Goal: Information Seeking & Learning: Check status

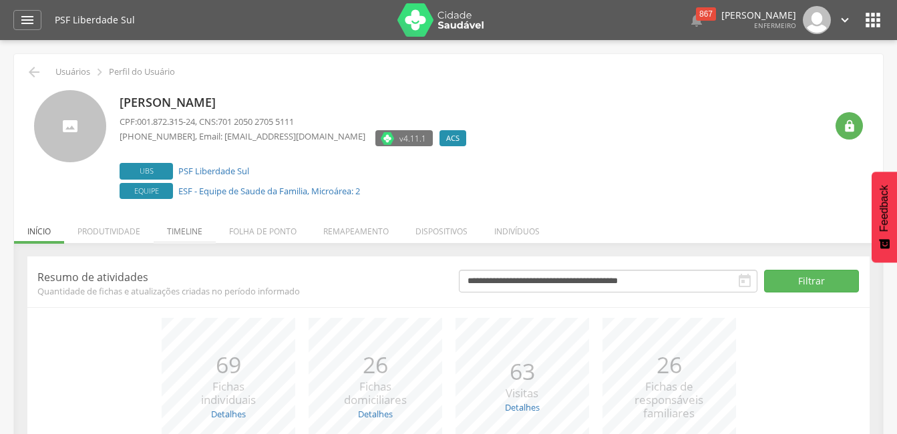
click at [189, 233] on li "Timeline" at bounding box center [185, 227] width 62 height 31
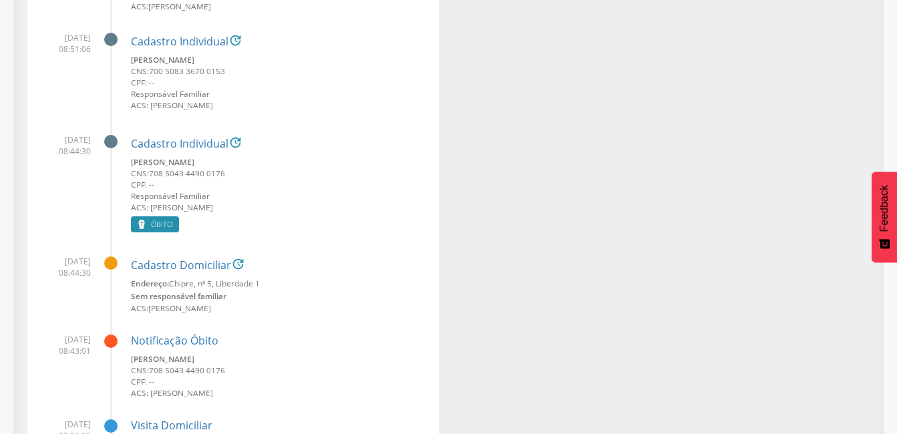
scroll to position [1737, 0]
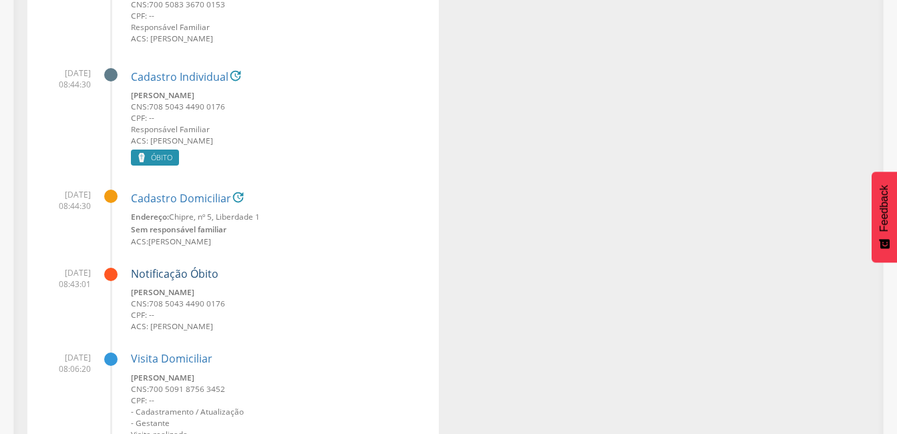
click at [186, 277] on link "Notificação Óbito" at bounding box center [175, 274] width 88 height 15
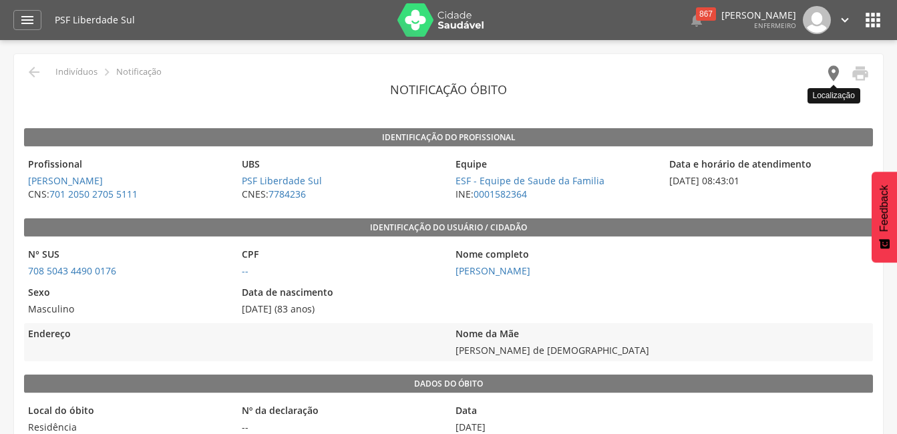
click at [835, 77] on icon "" at bounding box center [833, 73] width 19 height 19
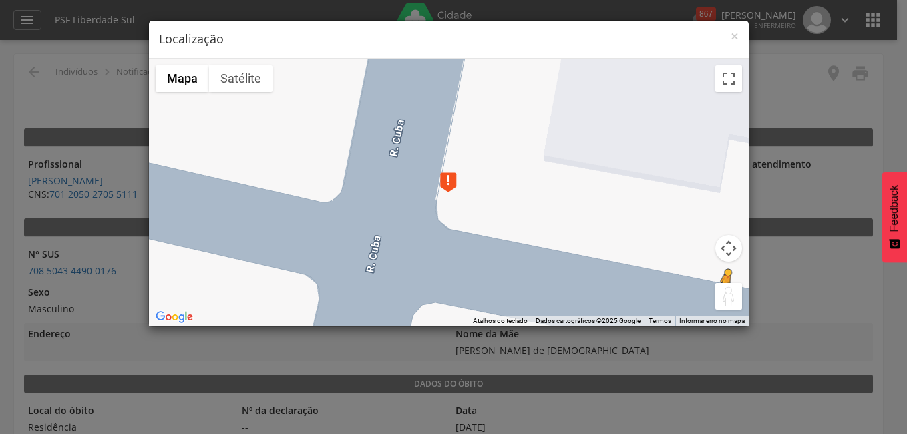
click at [726, 301] on button "Arraste o Pegman até o mapa para abrir o Street View" at bounding box center [729, 296] width 27 height 27
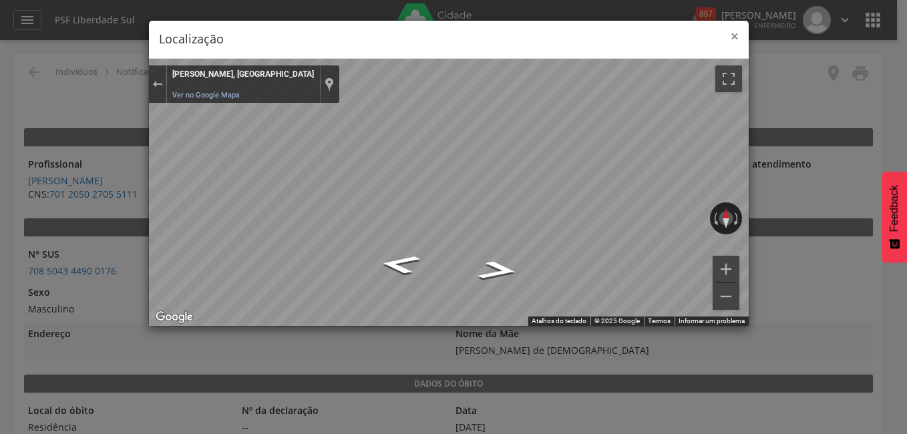
click at [734, 37] on span "×" at bounding box center [735, 36] width 8 height 19
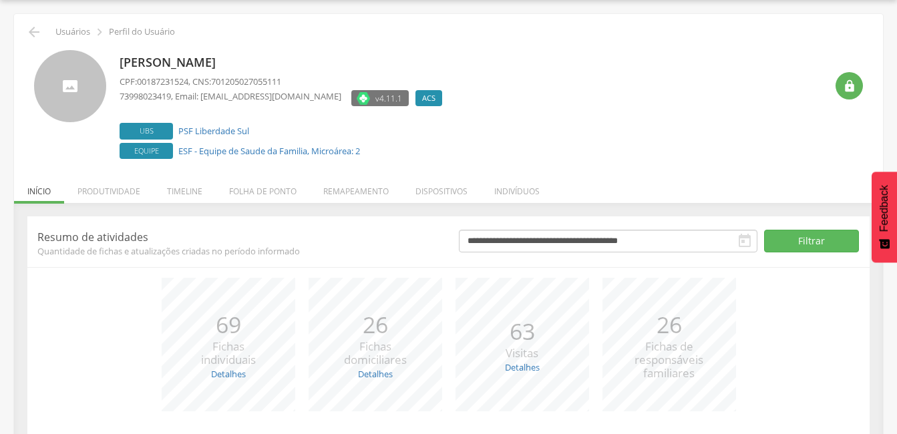
scroll to position [135, 0]
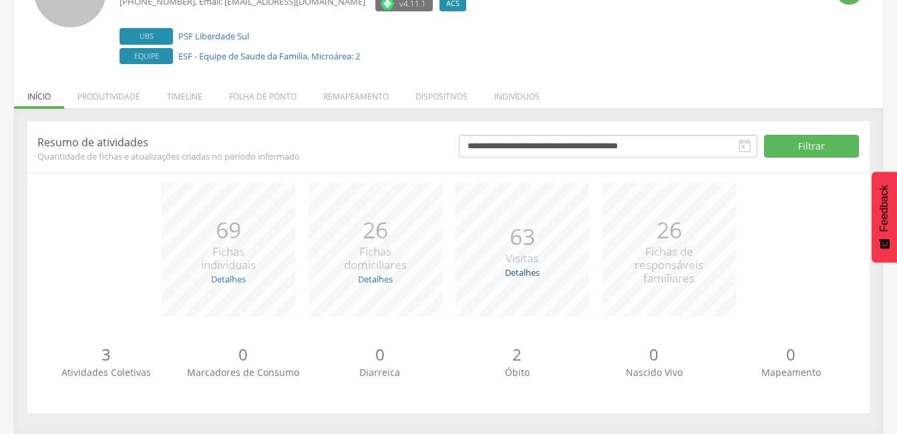
click at [512, 273] on link "Detalhes" at bounding box center [522, 273] width 35 height 12
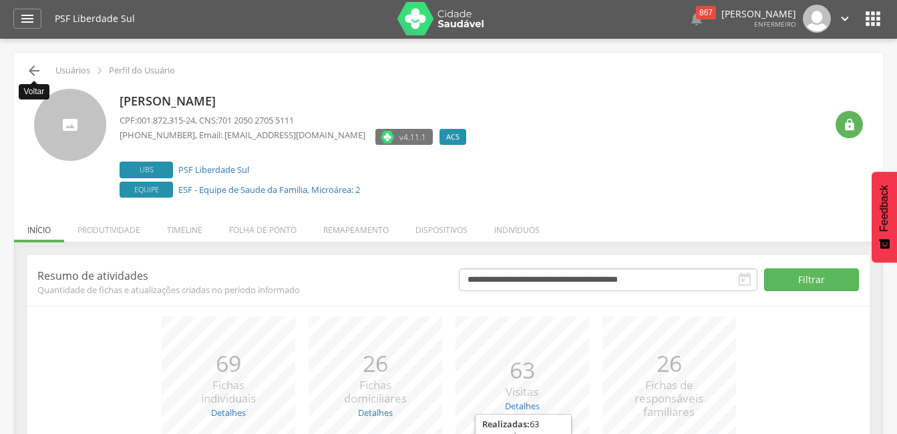
click at [36, 70] on icon "" at bounding box center [34, 71] width 16 height 16
